Goal: Task Accomplishment & Management: Manage account settings

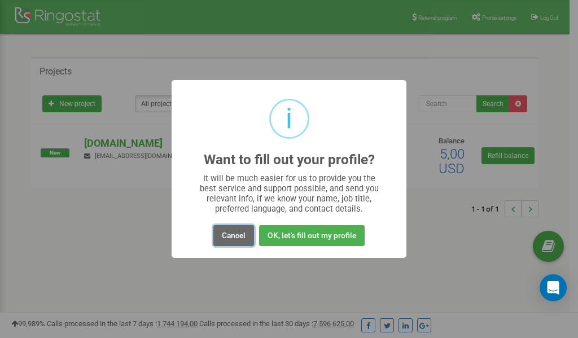
click at [231, 234] on button "Cancel" at bounding box center [234, 235] width 41 height 21
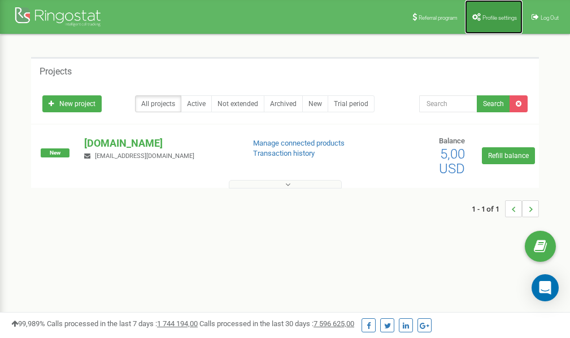
click at [491, 18] on span "Profile settings" at bounding box center [499, 18] width 34 height 6
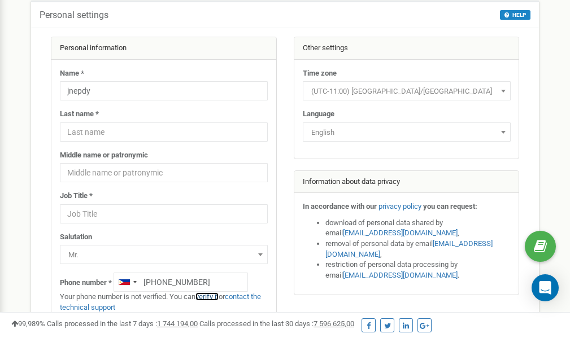
click at [208, 297] on link "verify it" at bounding box center [206, 297] width 23 height 8
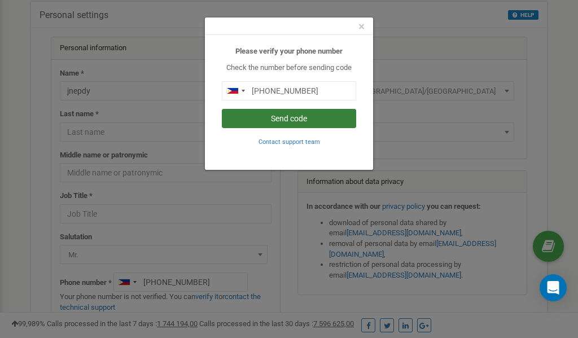
click at [288, 120] on button "Send code" at bounding box center [289, 118] width 134 height 19
